Goal: Task Accomplishment & Management: Complete application form

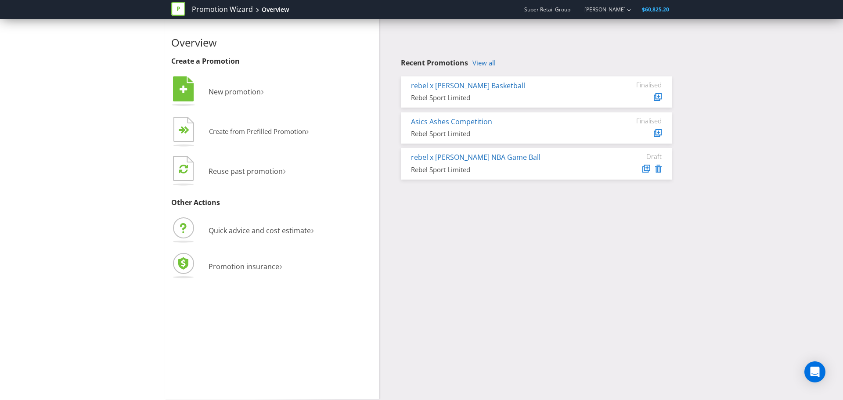
click at [232, 4] on div "Promotion Wizard Overview" at bounding box center [233, 9] width 124 height 19
click at [232, 12] on link "Promotion Wizard" at bounding box center [222, 9] width 61 height 10
click at [222, 7] on link "Promotion Wizard" at bounding box center [222, 9] width 61 height 10
click at [242, 90] on span "New promotion" at bounding box center [234, 92] width 52 height 10
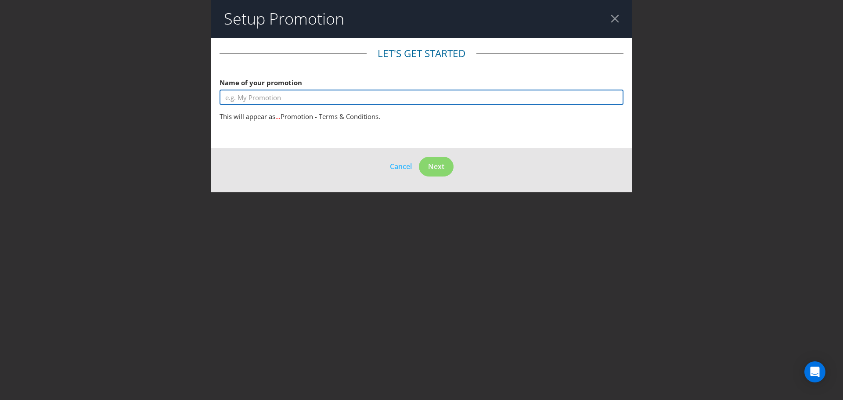
click at [345, 96] on input "text" at bounding box center [421, 97] width 404 height 15
type input "Free Shipping"
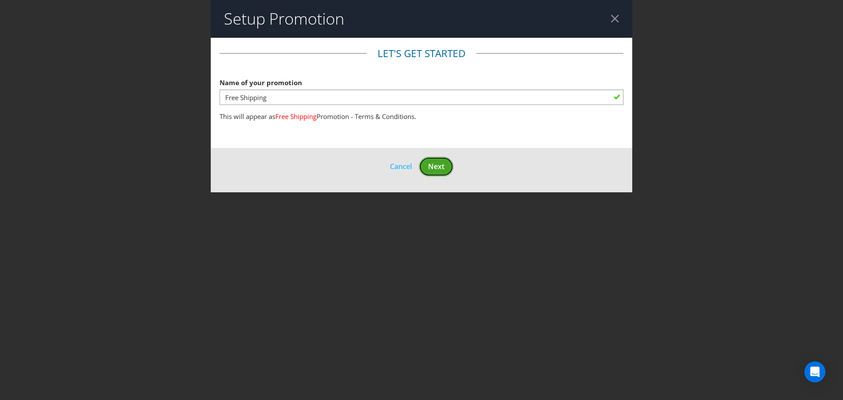
click at [431, 164] on span "Next" at bounding box center [436, 166] width 16 height 10
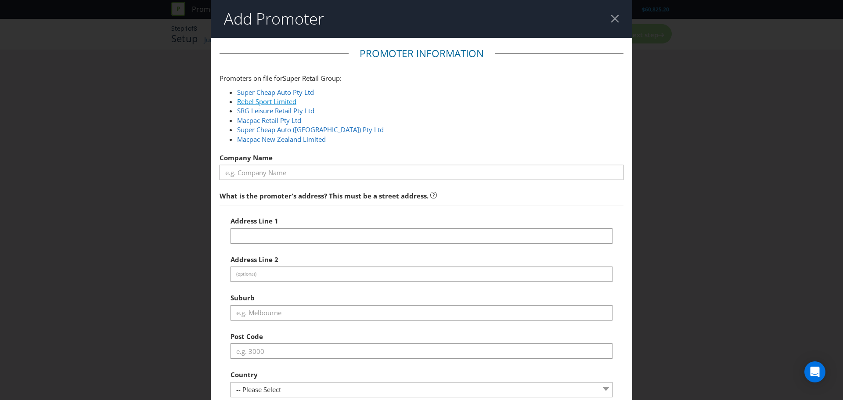
click at [286, 100] on link "Rebel Sport Limited" at bounding box center [266, 101] width 59 height 9
type input "Rebel Sport Limited"
type input "Level 5, 1B Homebush Bay Drive"
type input "Rhodes"
type input "2138"
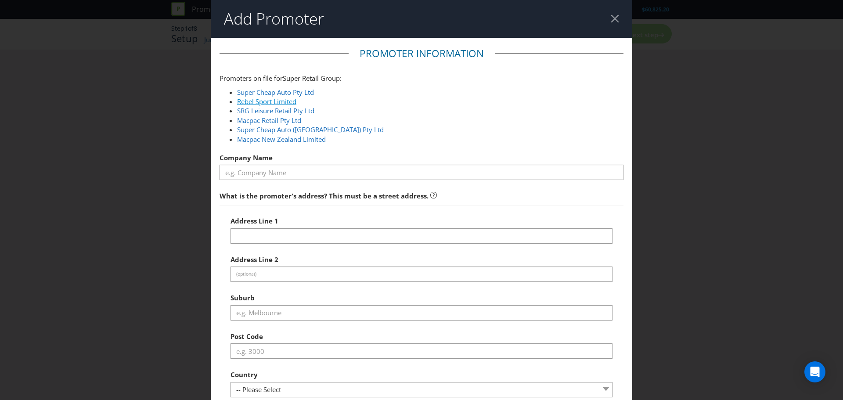
select select "AU"
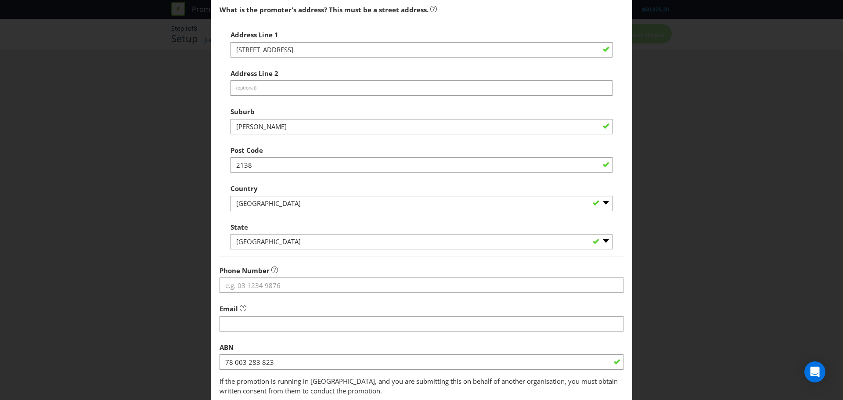
scroll to position [248, 0]
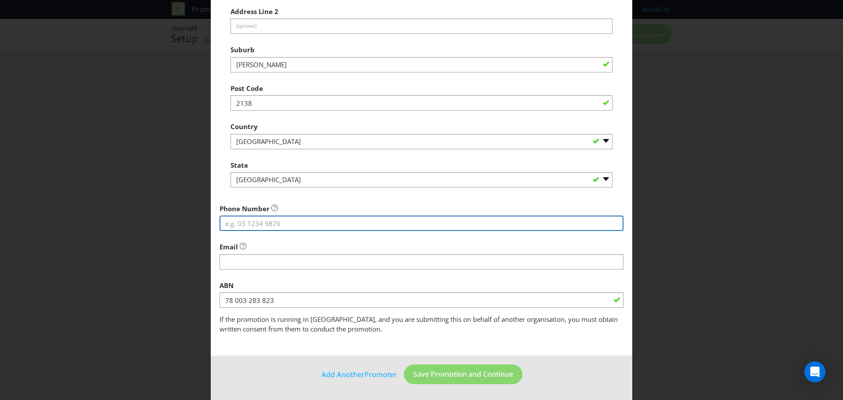
click at [266, 222] on input "tel" at bounding box center [421, 222] width 404 height 15
type input "1300 654 502"
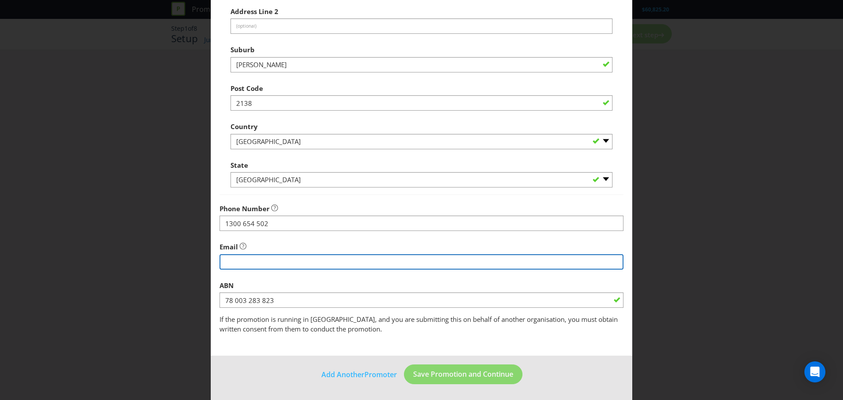
click at [262, 262] on input "string" at bounding box center [421, 261] width 404 height 15
type input "customercare.rebel@rebelsport.com.au"
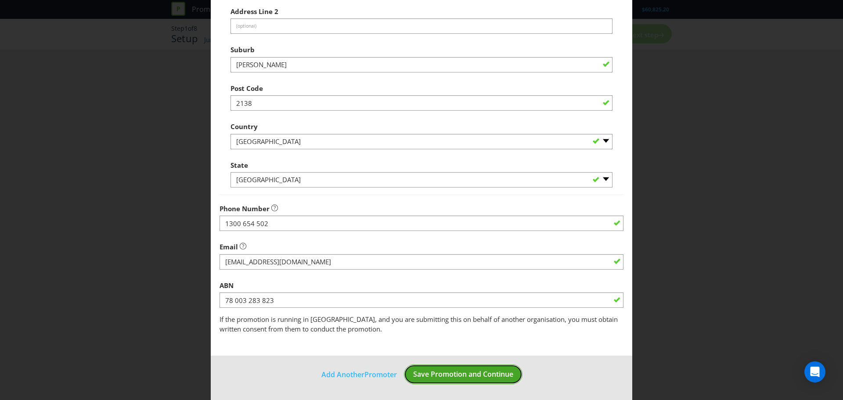
click at [444, 373] on span "Save Promotion and Continue" at bounding box center [463, 374] width 100 height 10
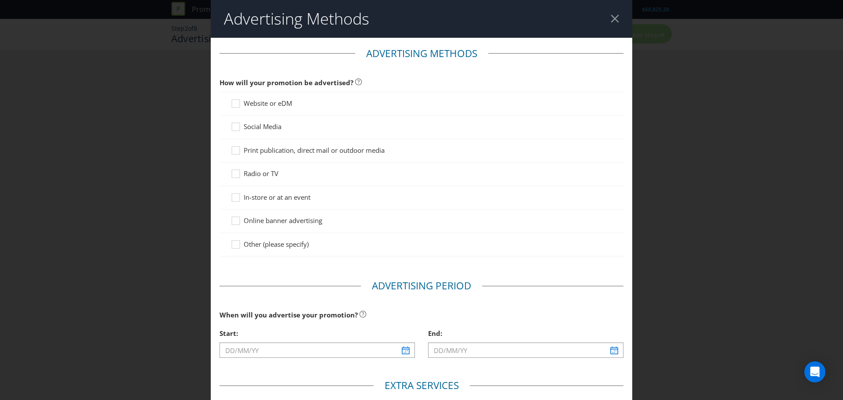
click at [281, 103] on span "Website or eDM" at bounding box center [268, 103] width 48 height 9
click at [0, 0] on input "Website or eDM" at bounding box center [0, 0] width 0 height 0
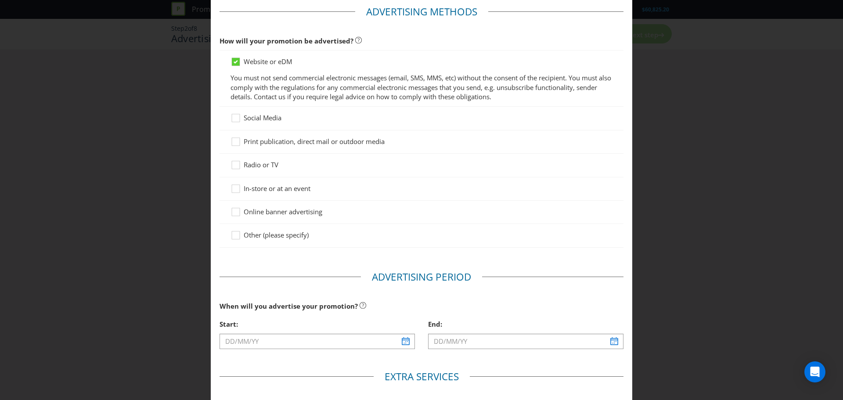
scroll to position [176, 0]
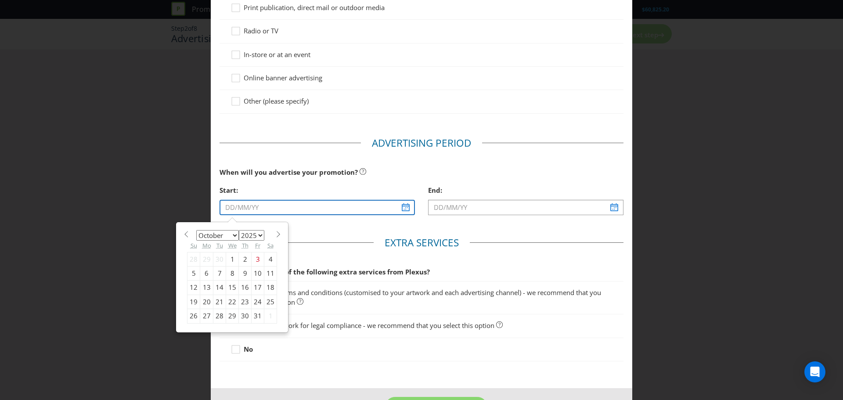
click at [319, 205] on input "text" at bounding box center [316, 207] width 195 height 15
click at [227, 272] on div "8" at bounding box center [232, 273] width 13 height 14
type input "08/10/25"
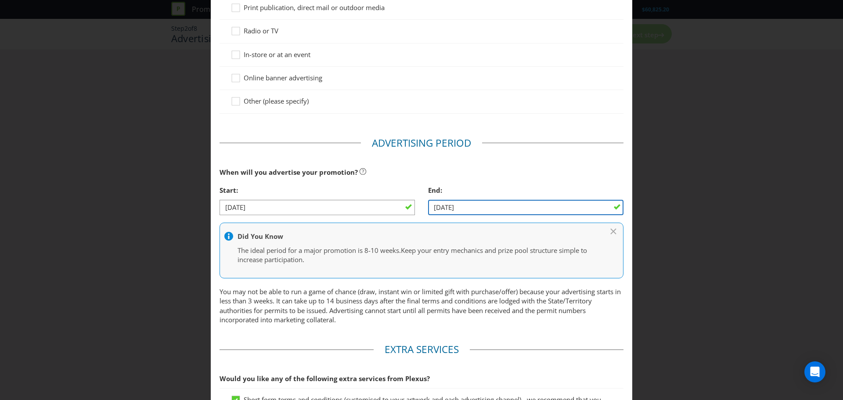
click at [472, 203] on input "09/10/25" at bounding box center [525, 207] width 195 height 15
click at [447, 205] on input "09/10/25" at bounding box center [525, 207] width 195 height 15
drag, startPoint x: 438, startPoint y: 207, endPoint x: 386, endPoint y: 210, distance: 52.3
click at [390, 208] on div "Start: 08/10/25 End: 09/10/25" at bounding box center [421, 201] width 417 height 40
click at [444, 205] on input "22/10/25" at bounding box center [525, 207] width 195 height 15
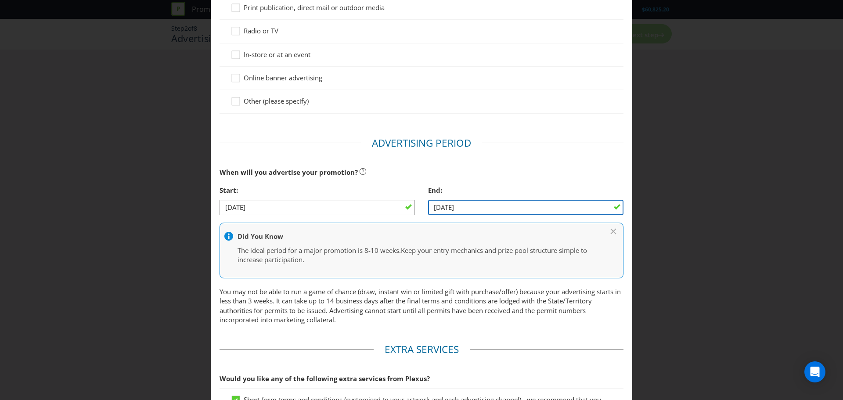
click at [446, 205] on input "22/10/25" at bounding box center [525, 207] width 195 height 15
type input "22/11/25"
click at [589, 190] on div "End:" at bounding box center [525, 190] width 195 height 18
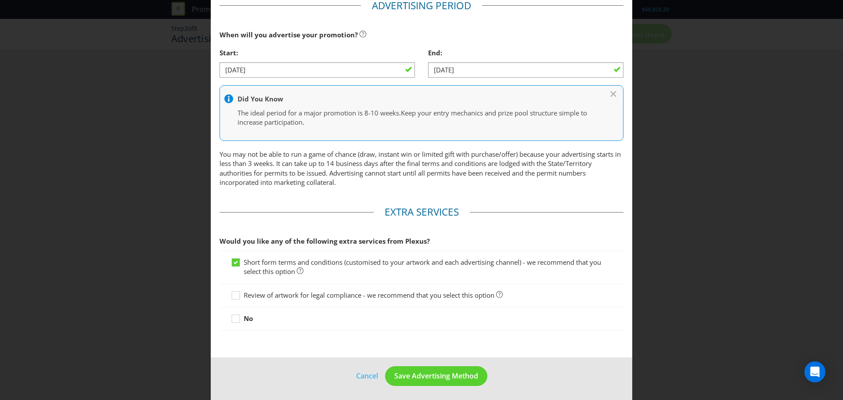
scroll to position [315, 0]
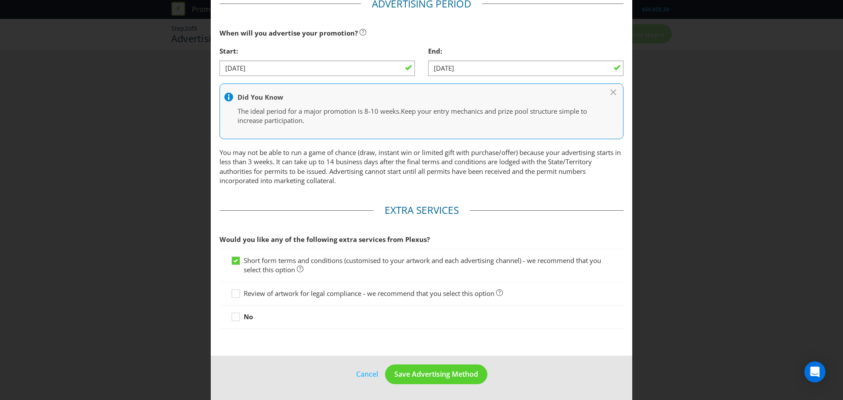
click at [248, 316] on strong "No" at bounding box center [248, 316] width 9 height 9
click at [0, 0] on input "No" at bounding box center [0, 0] width 0 height 0
click at [450, 377] on span "Save Advertising Method" at bounding box center [436, 374] width 84 height 10
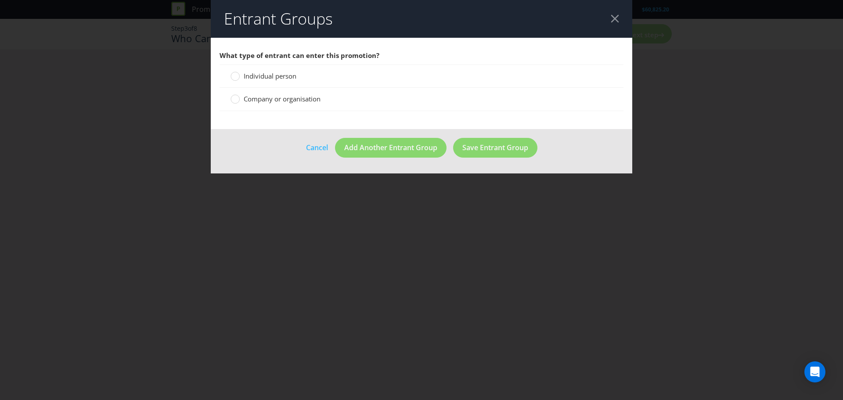
click at [275, 75] on span "Individual person" at bounding box center [270, 76] width 53 height 9
click at [0, 0] on input "Individual person" at bounding box center [0, 0] width 0 height 0
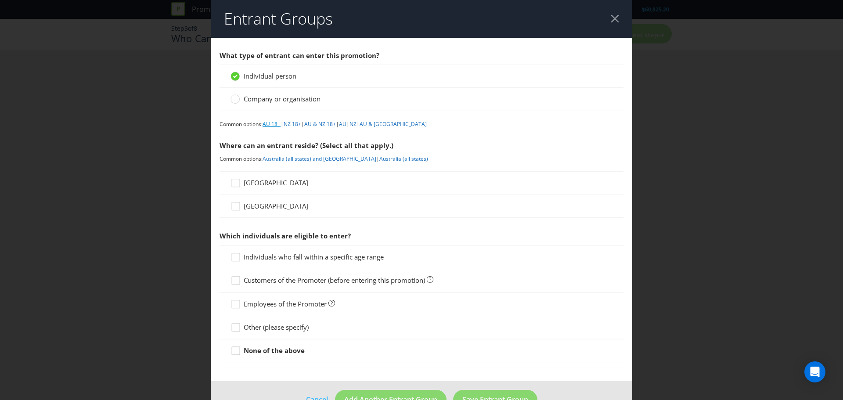
click at [272, 126] on link "AU 18+" at bounding box center [271, 123] width 18 height 7
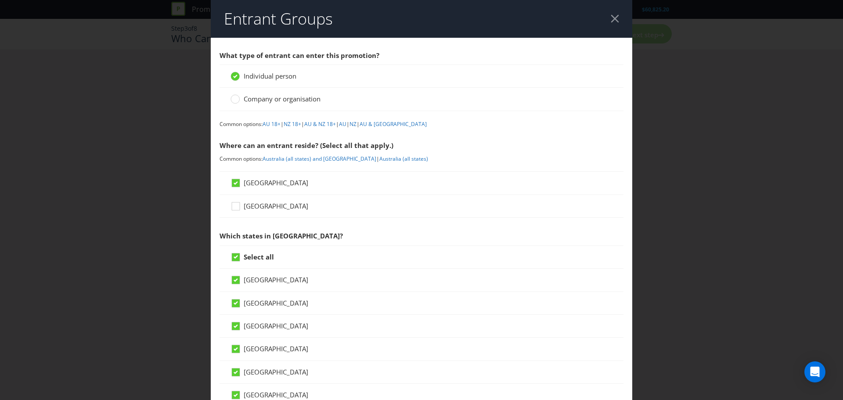
click at [282, 74] on span "Individual person" at bounding box center [270, 76] width 53 height 9
click at [0, 0] on input "Individual person" at bounding box center [0, 0] width 0 height 0
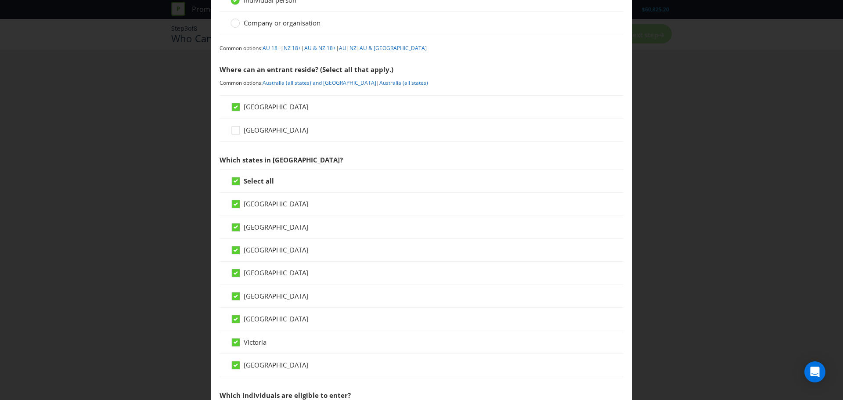
scroll to position [132, 0]
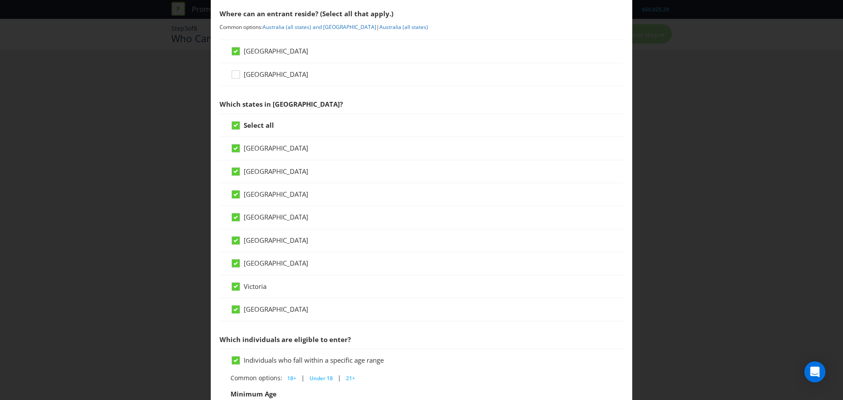
click at [262, 126] on strong "Select all" at bounding box center [259, 125] width 30 height 9
click at [0, 0] on input "Select all" at bounding box center [0, 0] width 0 height 0
click at [257, 284] on span "Victoria" at bounding box center [255, 286] width 23 height 9
click at [0, 0] on input "Victoria" at bounding box center [0, 0] width 0 height 0
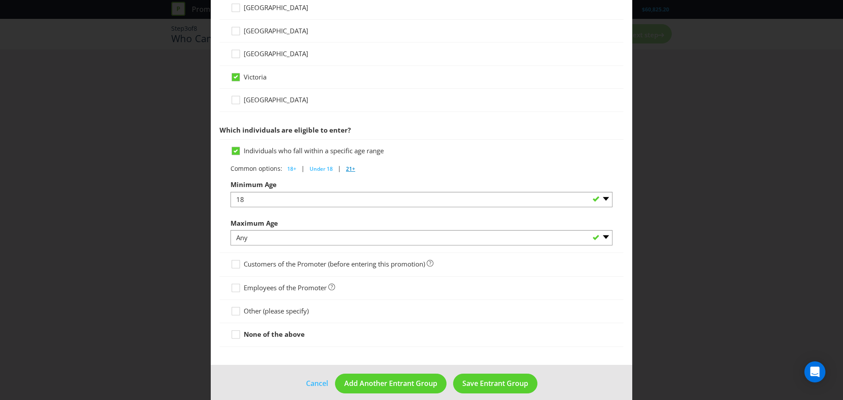
scroll to position [350, 0]
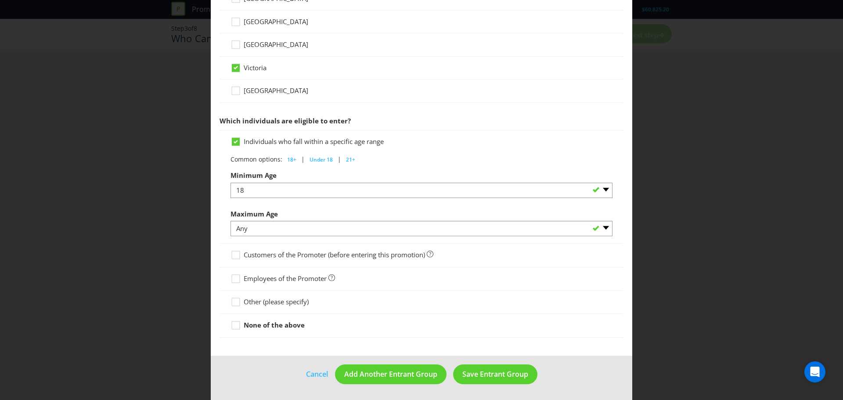
click at [288, 301] on span "Other (please specify)" at bounding box center [276, 301] width 65 height 9
click at [0, 0] on input "Other (please specify)" at bounding box center [0, 0] width 0 height 0
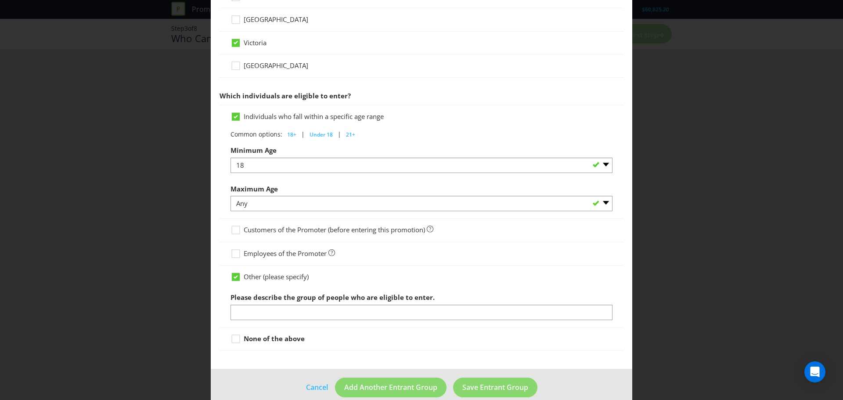
scroll to position [388, 0]
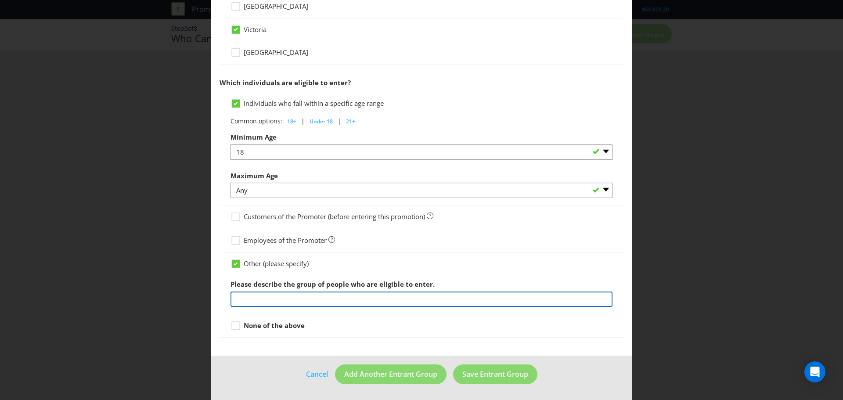
click at [291, 298] on input "text" at bounding box center [421, 298] width 382 height 15
type input "rebel Active members who have received the free shipping code"
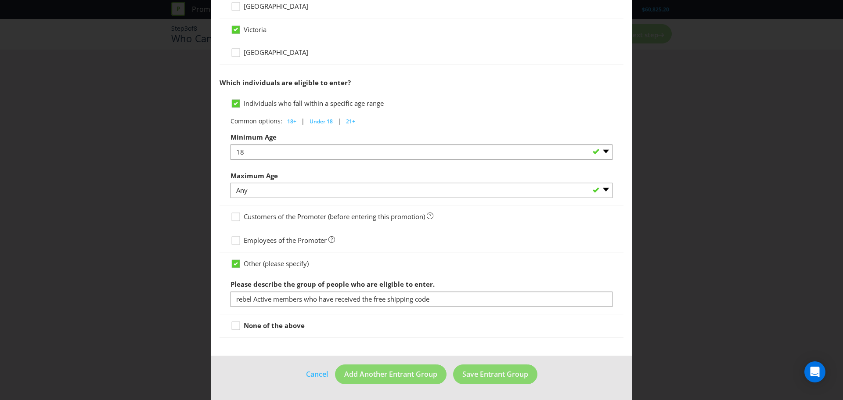
click at [276, 355] on main "What type of entrant can enter this promotion? Individual person Company or org…" at bounding box center [421, 2] width 421 height 707
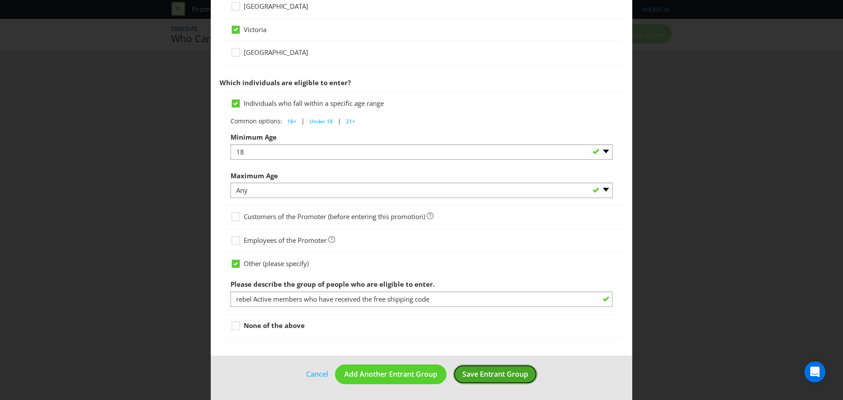
click at [485, 376] on span "Save Entrant Group" at bounding box center [495, 374] width 66 height 10
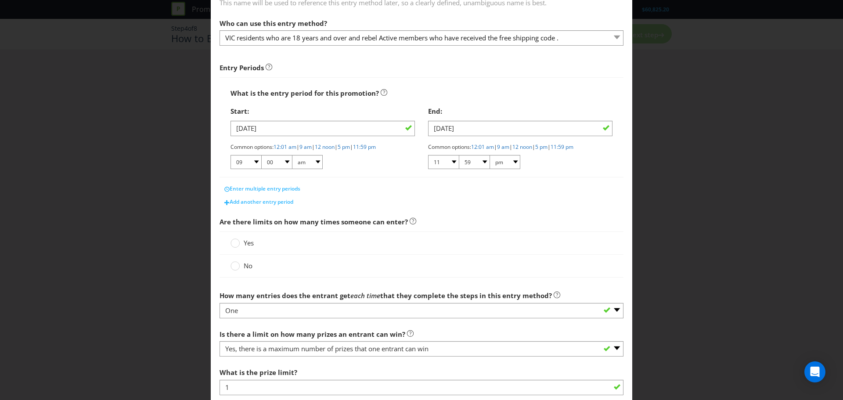
scroll to position [88, 0]
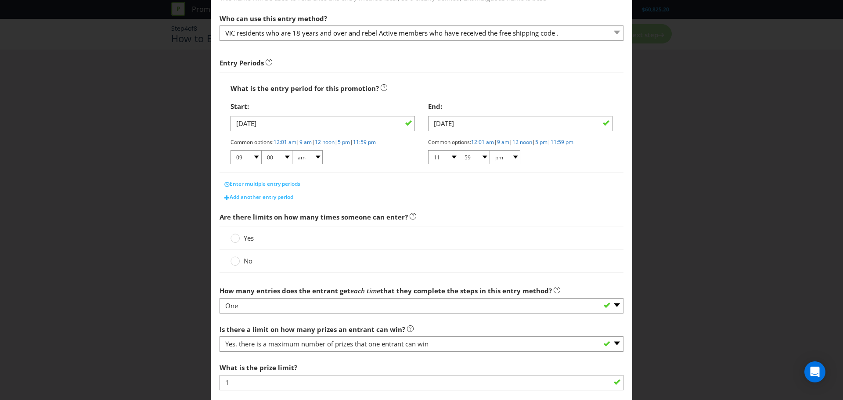
click at [702, 100] on div "How to Enter What is the name of this entry method? How to Enter This name will…" at bounding box center [421, 200] width 843 height 400
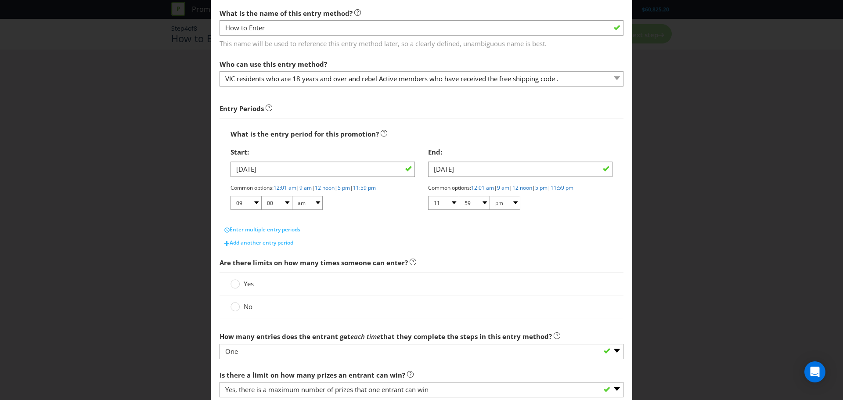
scroll to position [0, 0]
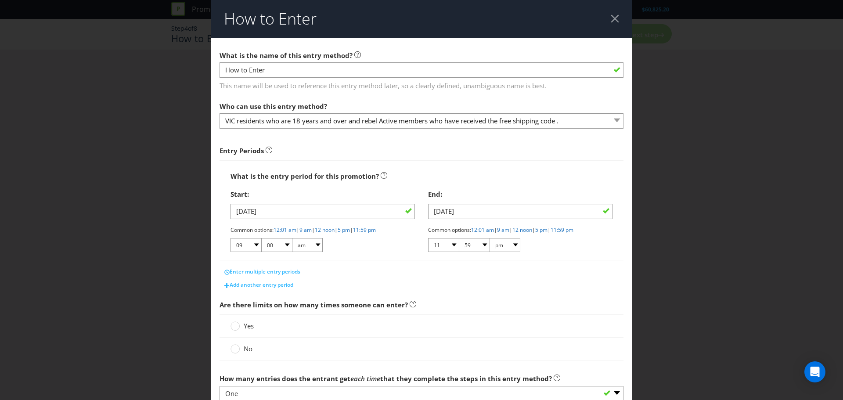
click at [610, 15] on div at bounding box center [614, 18] width 8 height 8
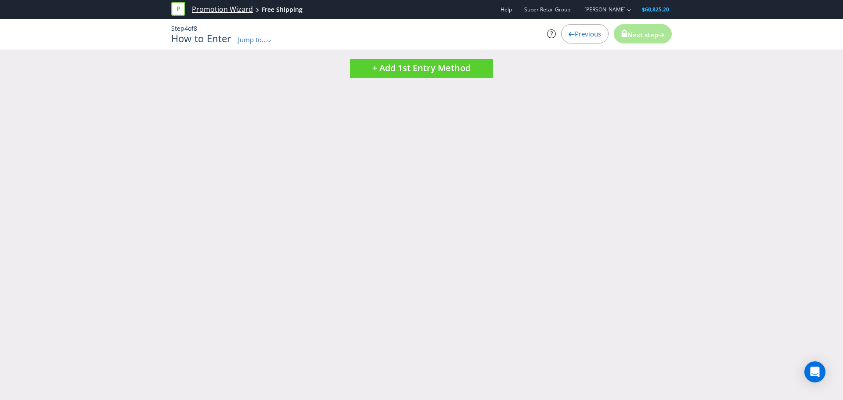
click at [202, 6] on link "Promotion Wizard" at bounding box center [222, 9] width 61 height 10
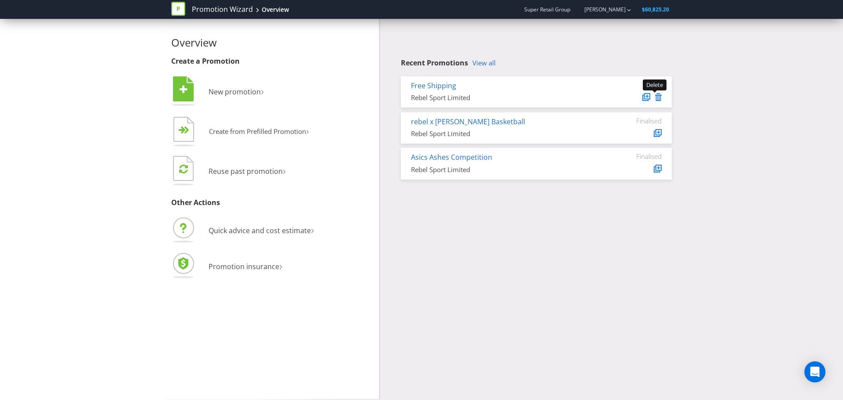
click at [661, 94] on icon at bounding box center [658, 97] width 7 height 8
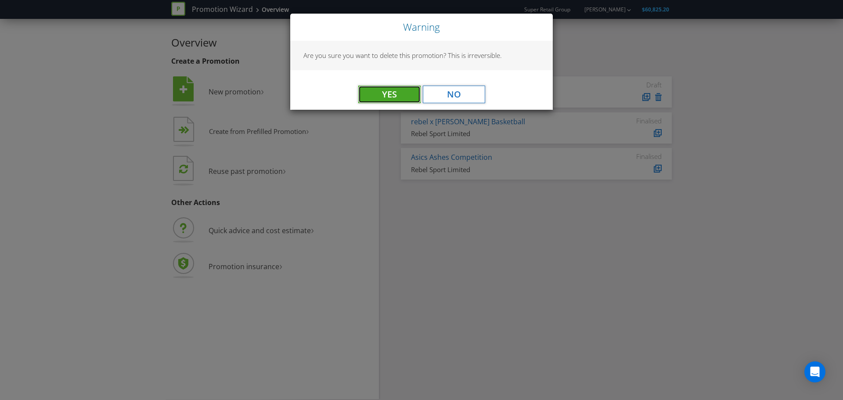
click at [382, 95] on button "Yes" at bounding box center [389, 95] width 62 height 18
